Goal: Information Seeking & Learning: Learn about a topic

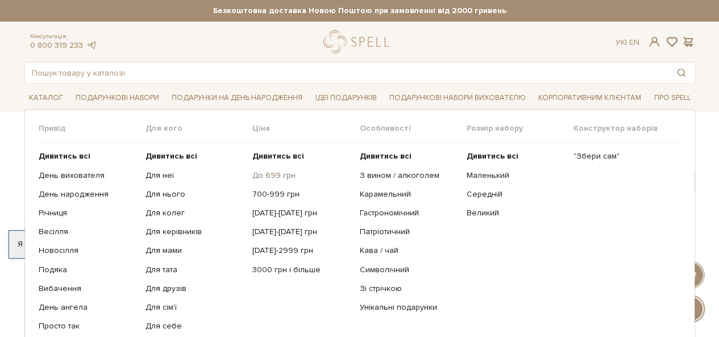
click at [267, 173] on link "До 699 грн" at bounding box center [301, 175] width 98 height 10
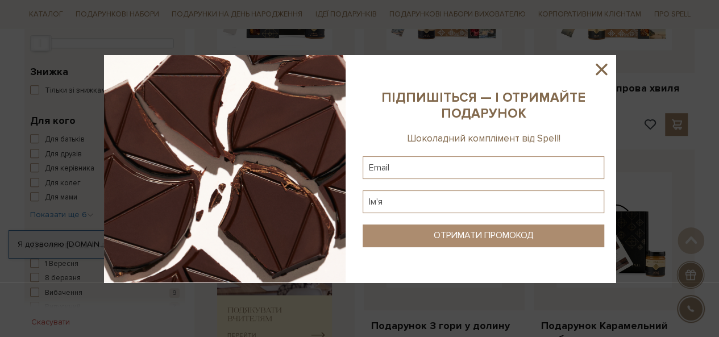
scroll to position [341, 0]
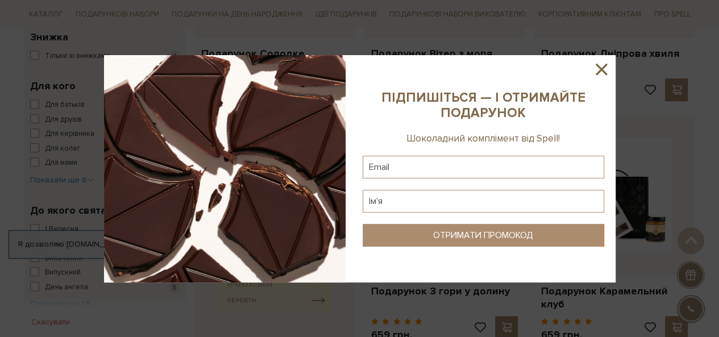
click at [604, 69] on icon at bounding box center [600, 69] width 19 height 19
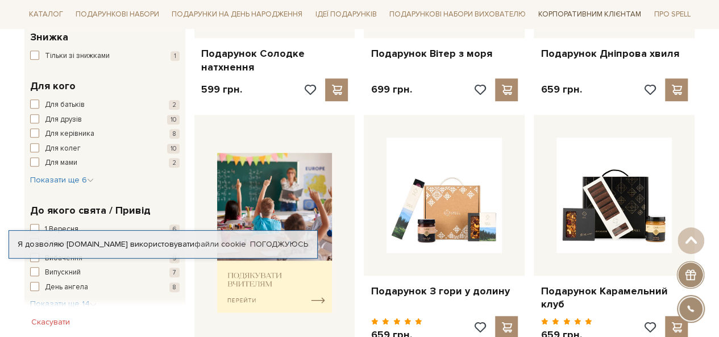
click at [598, 14] on link "Корпоративним клієнтам" at bounding box center [589, 14] width 112 height 19
